Goal: Navigation & Orientation: Find specific page/section

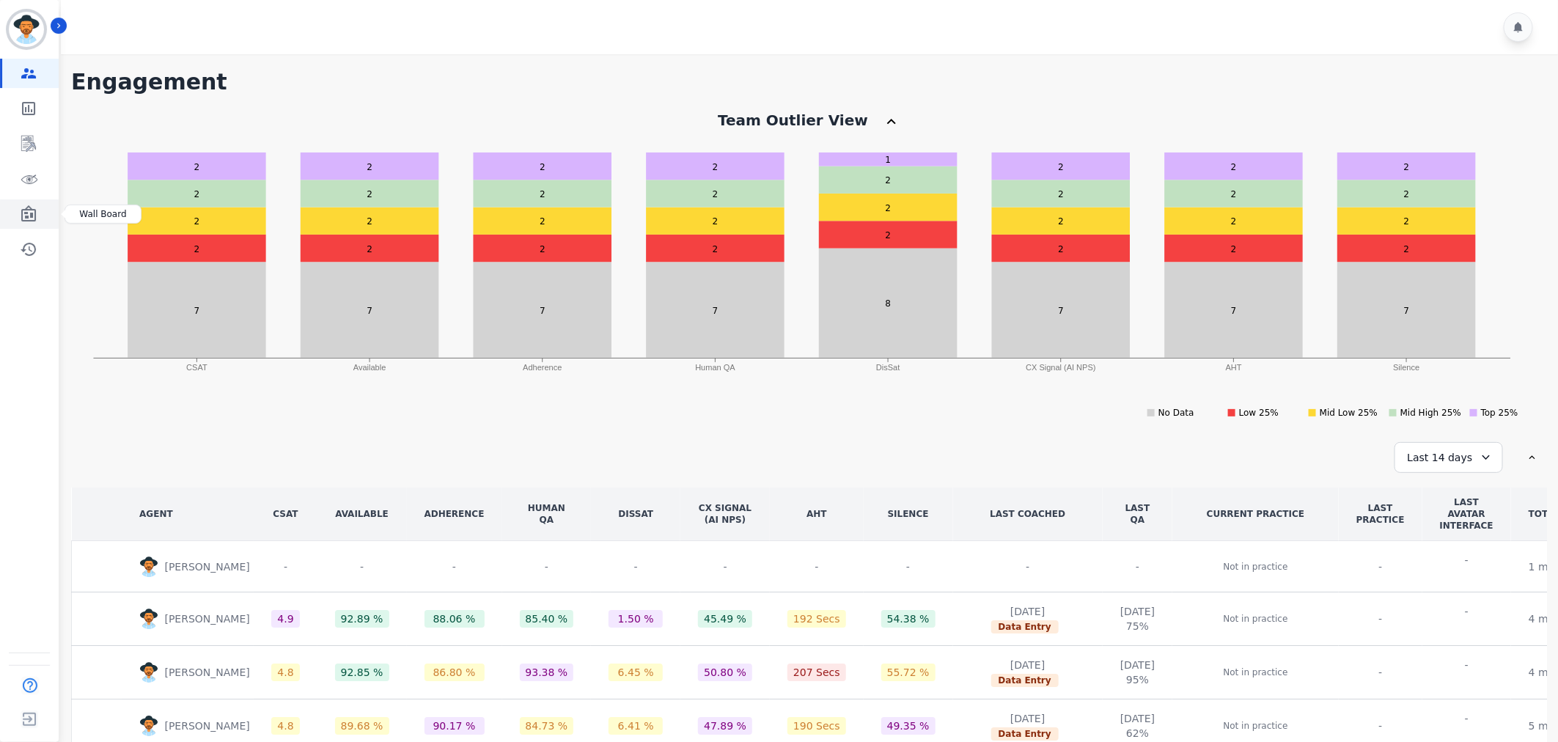
click at [28, 214] on icon "Sidebar" at bounding box center [29, 214] width 18 height 18
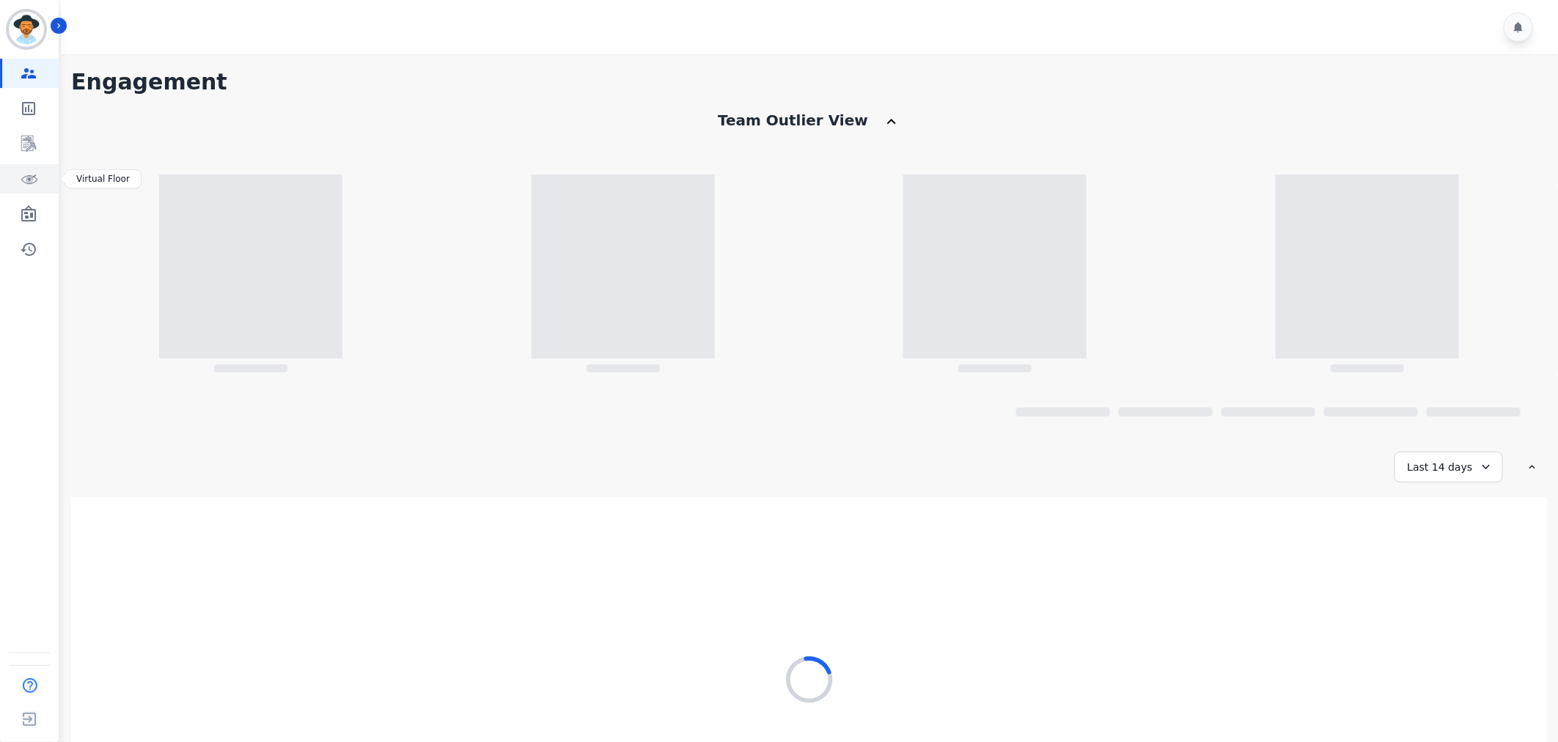
click at [34, 177] on icon "Sidebar" at bounding box center [29, 179] width 18 height 18
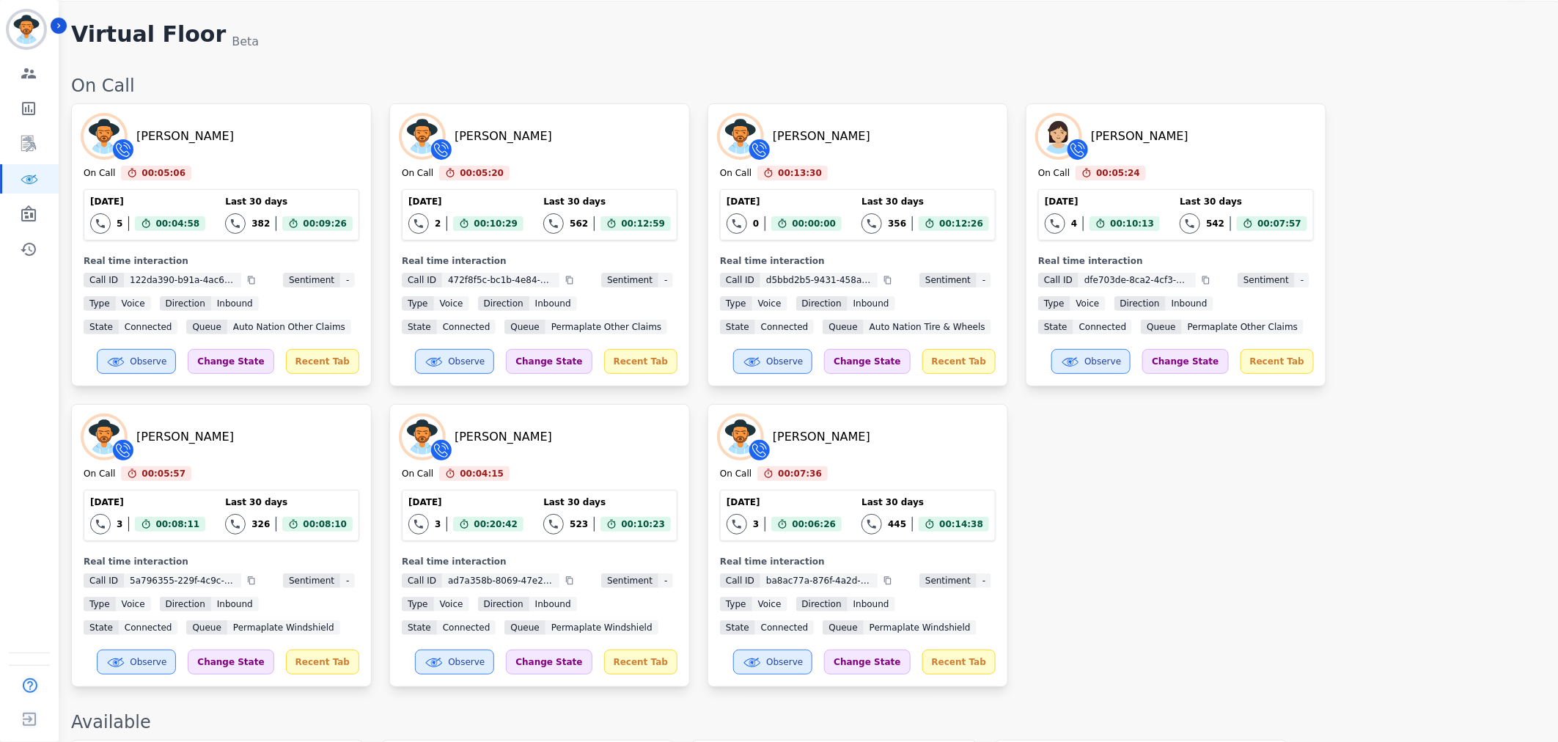
scroll to position [135, 0]
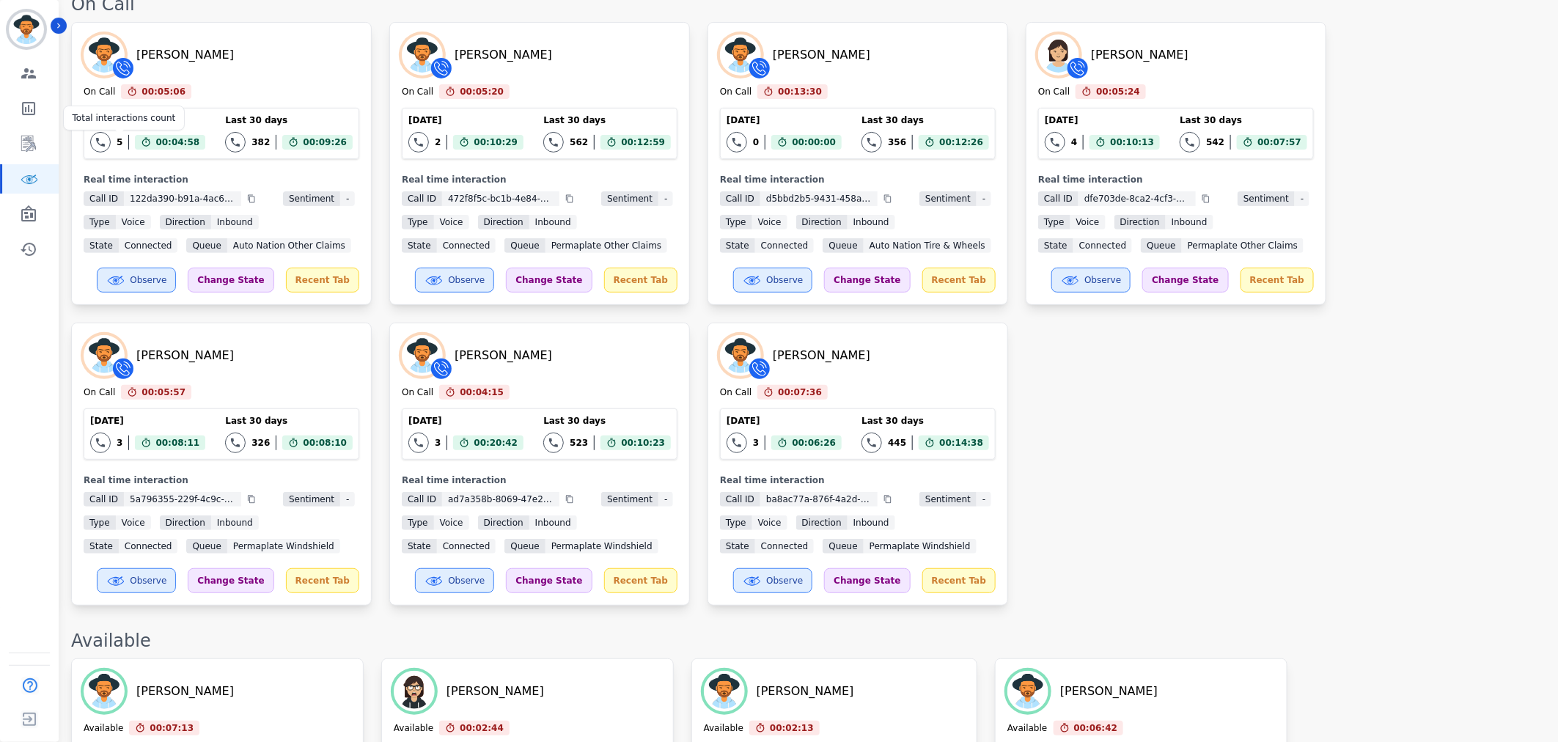
click at [119, 142] on div "5" at bounding box center [120, 142] width 6 height 12
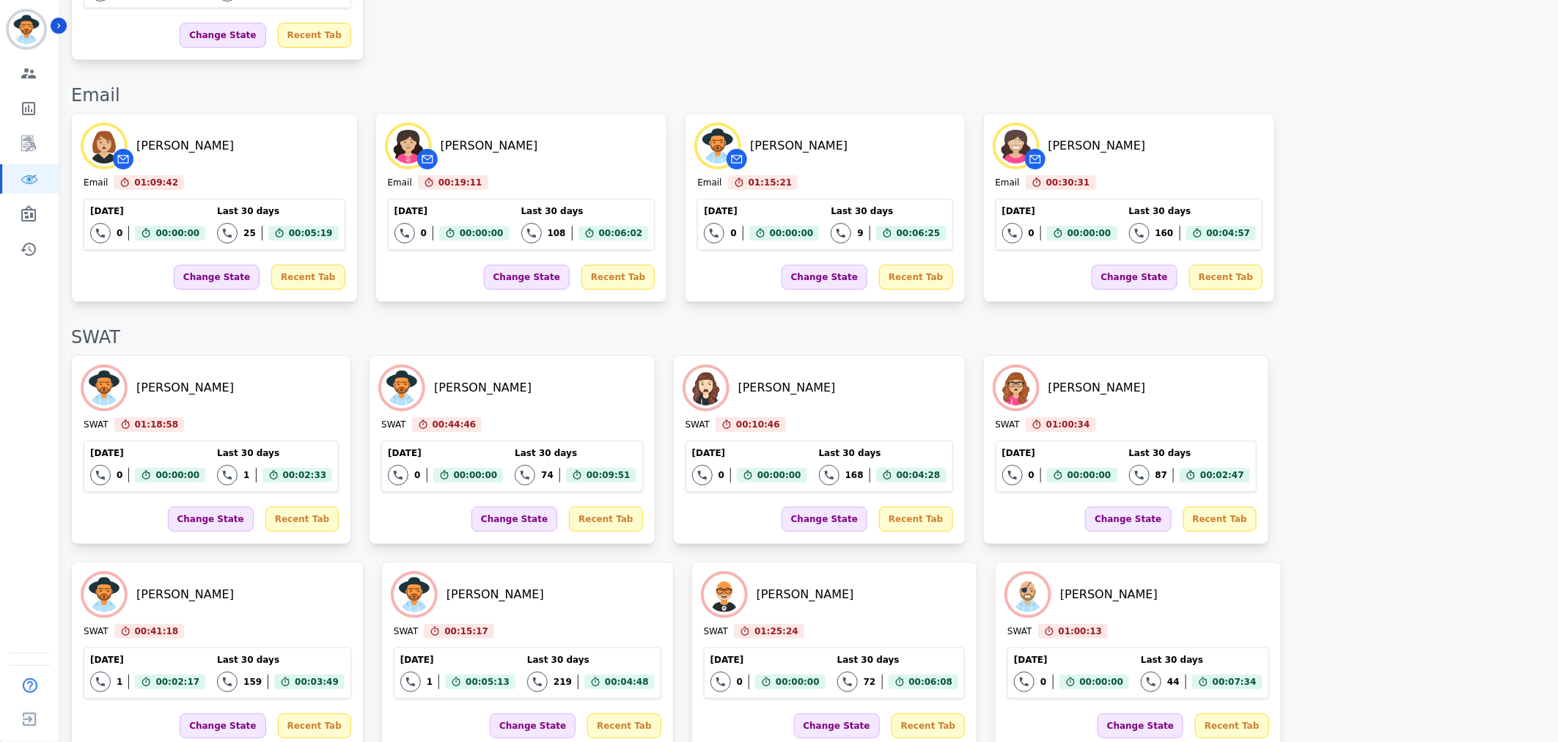
scroll to position [2670, 0]
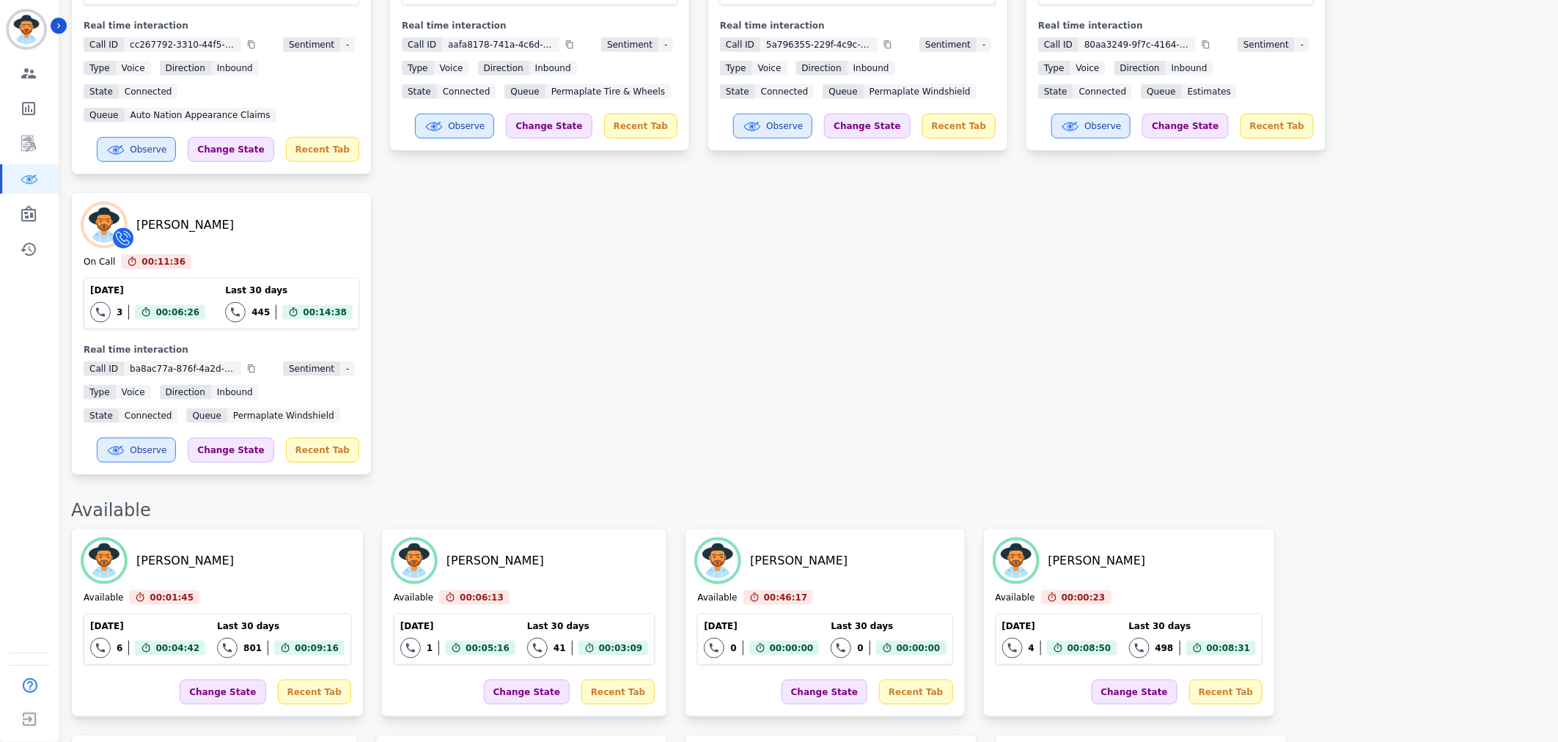
scroll to position [471, 0]
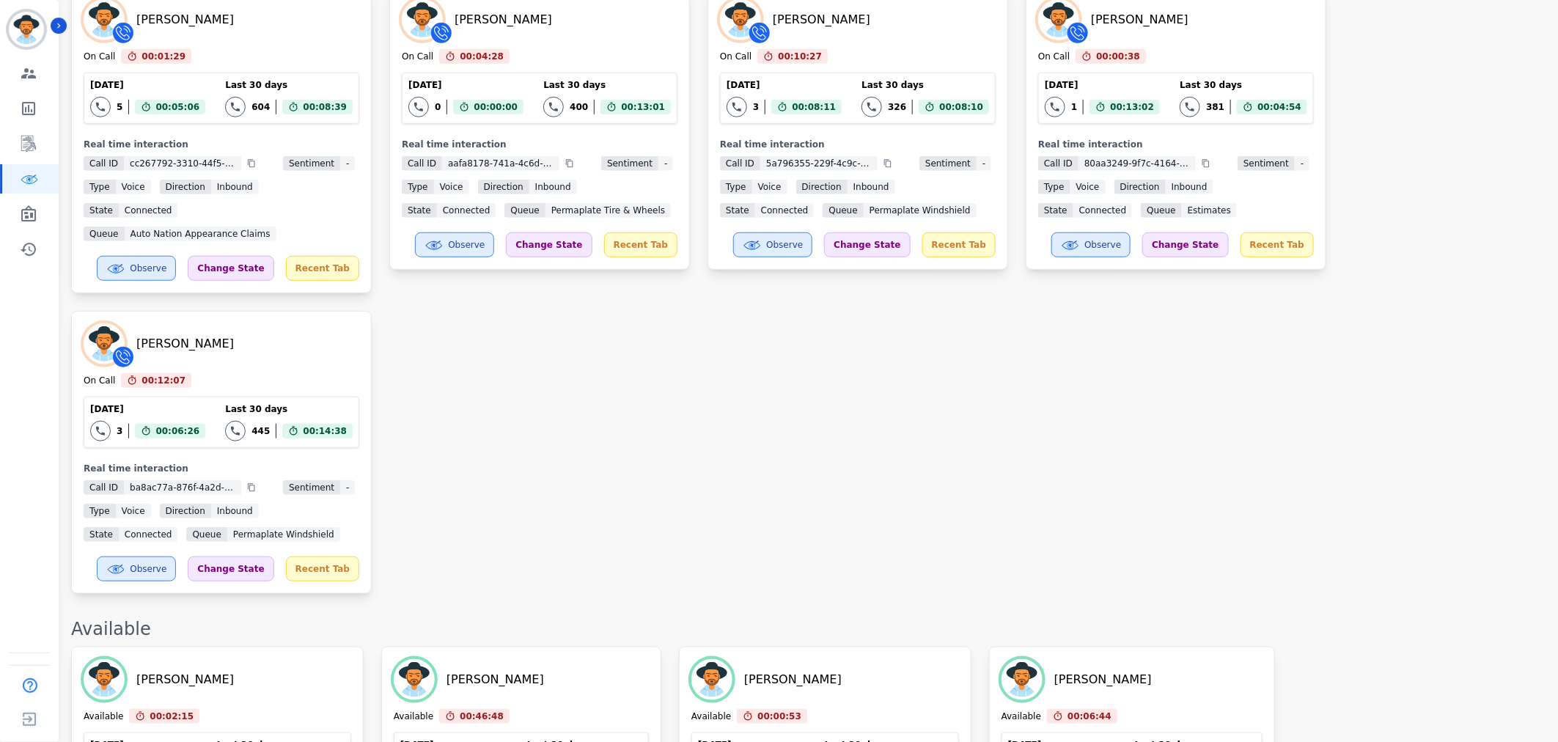
click at [1485, 387] on div "[PERSON_NAME] On Call 00:03:14 Current State: On Call [DATE] 4 Total interactio…" at bounding box center [807, 140] width 1472 height 908
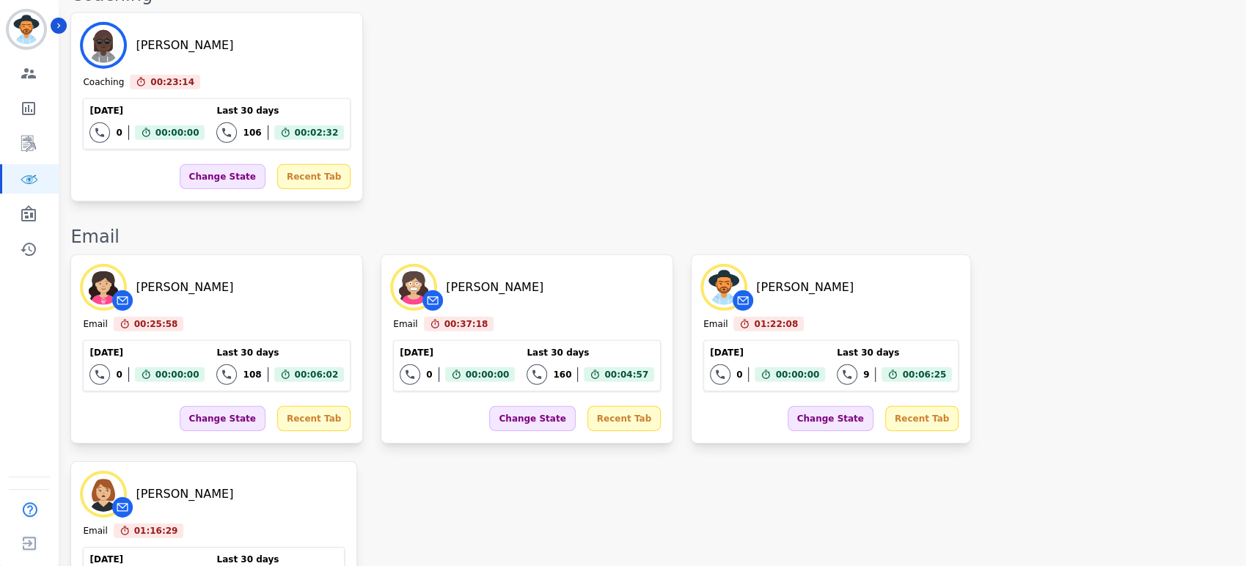
scroll to position [2778, 0]
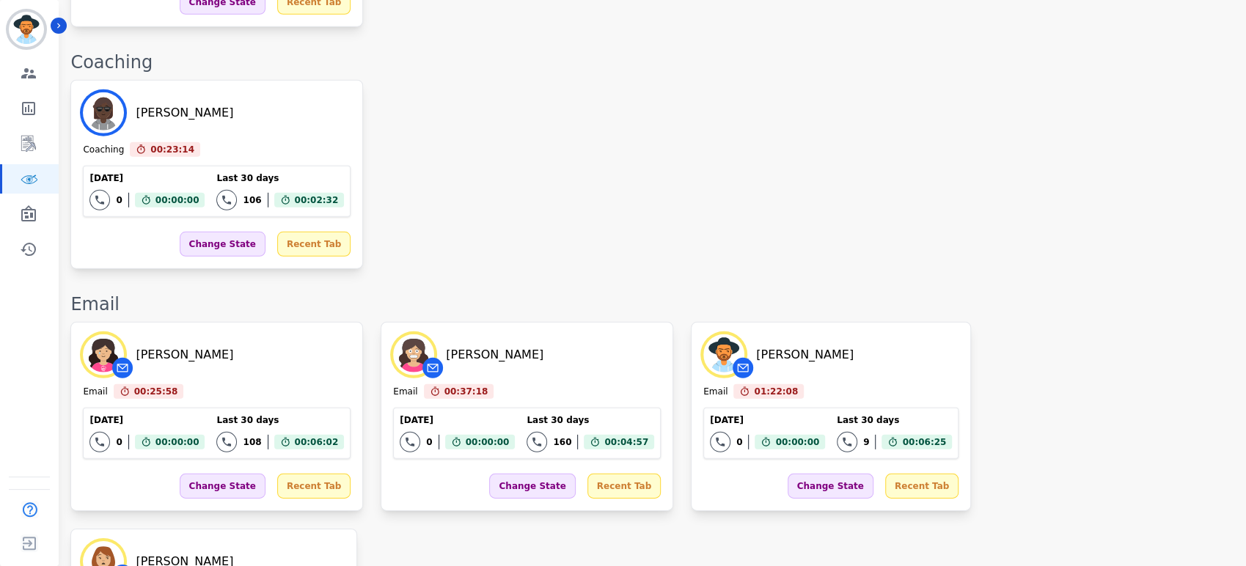
drag, startPoint x: 595, startPoint y: 181, endPoint x: 595, endPoint y: 190, distance: 8.8
click at [592, 187] on div "[PERSON_NAME] Coaching 00:23:14 Current State: Coaching [DATE] 0 Total interact…" at bounding box center [650, 174] width 1161 height 189
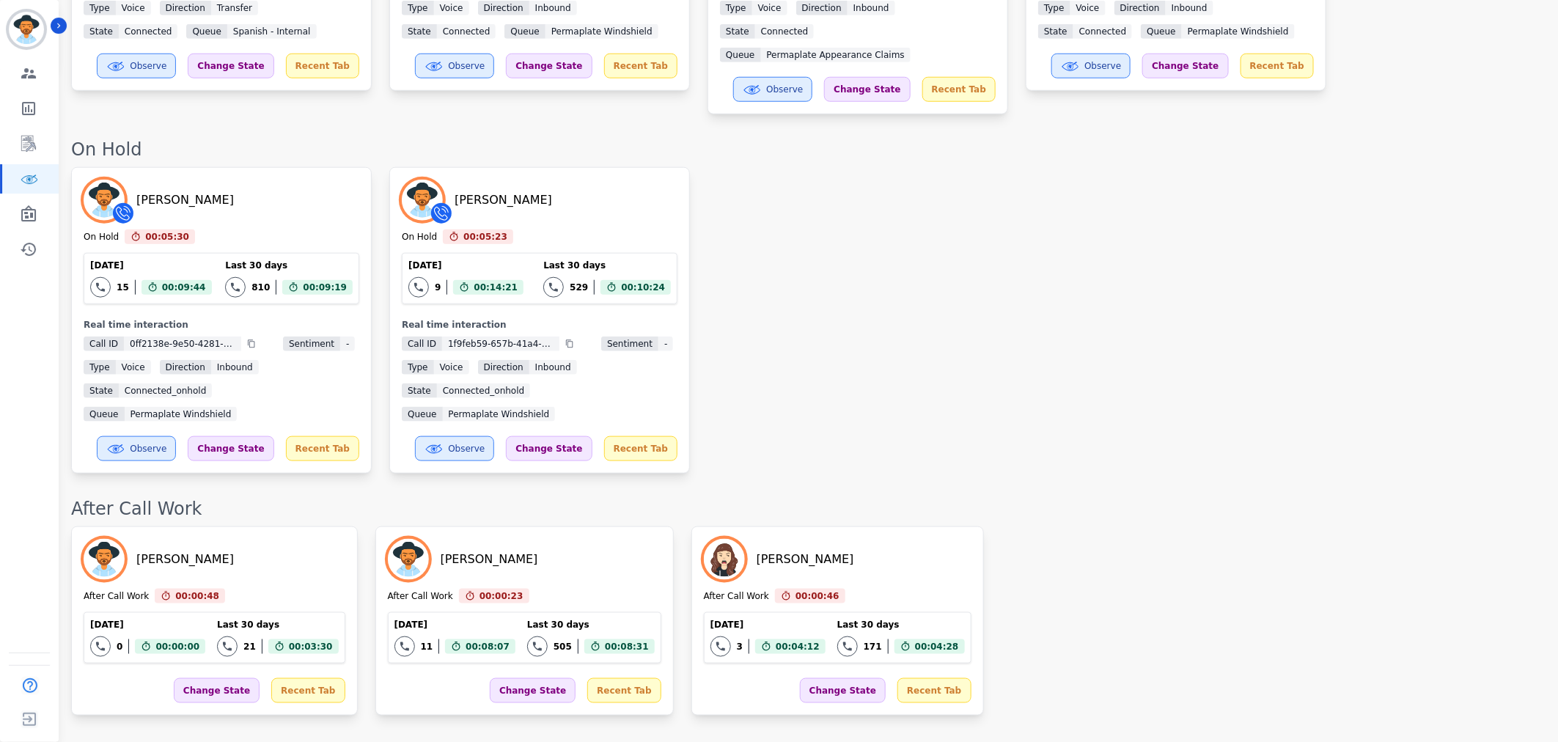
scroll to position [266, 0]
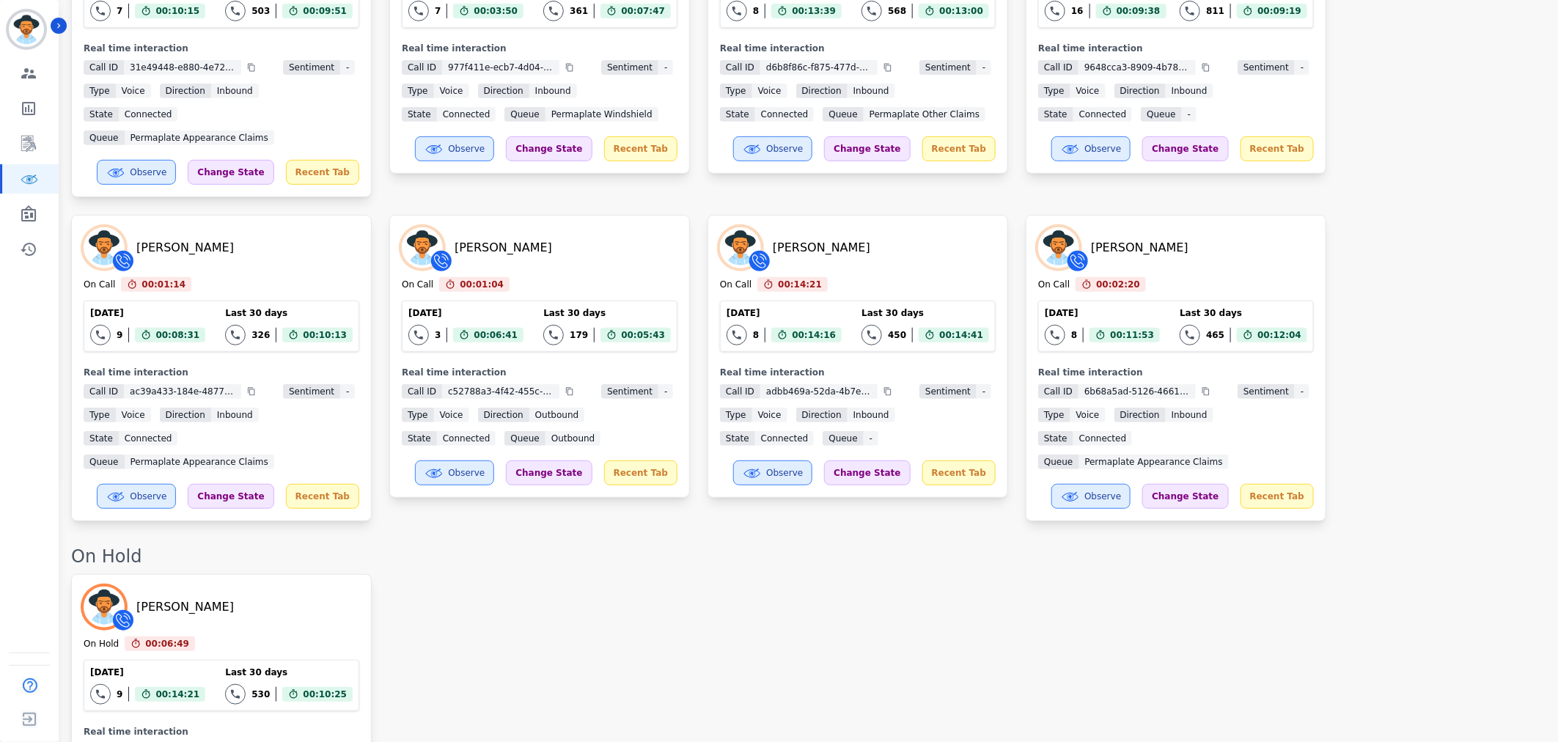
click at [1082, 574] on div "[PERSON_NAME] On Hold 00:06:49 Current State: On Hold [DATE] 9 Total interactio…" at bounding box center [807, 715] width 1472 height 283
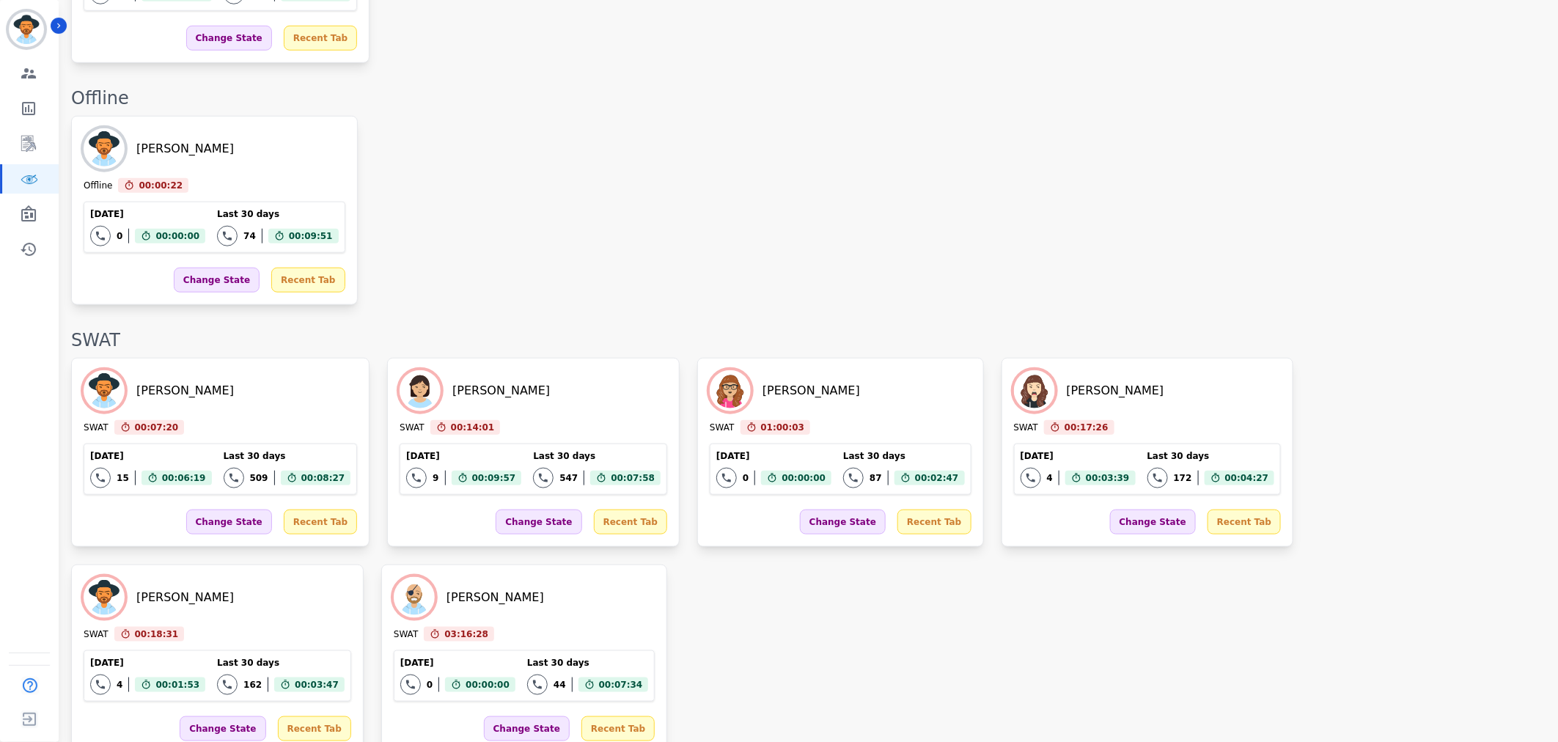
scroll to position [3421, 0]
